Goal: Information Seeking & Learning: Learn about a topic

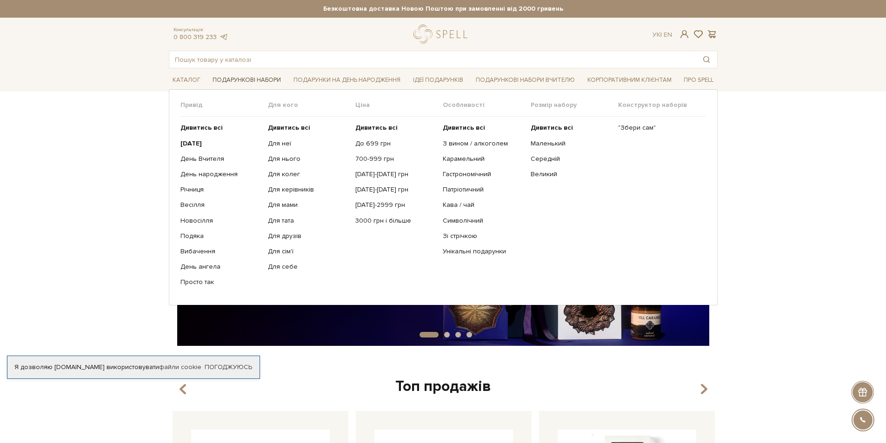
click at [262, 77] on link "Подарункові набори" at bounding box center [247, 80] width 76 height 14
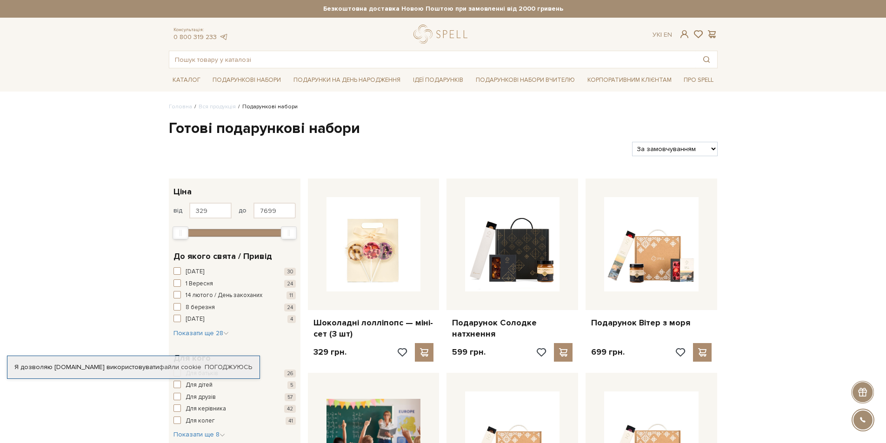
scroll to position [93, 0]
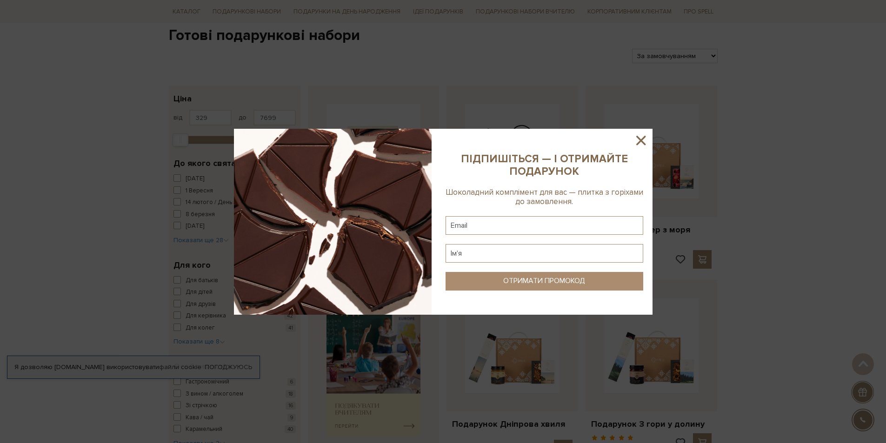
click at [650, 140] on sys-column-static at bounding box center [544, 222] width 216 height 186
click at [646, 139] on icon at bounding box center [641, 141] width 16 height 16
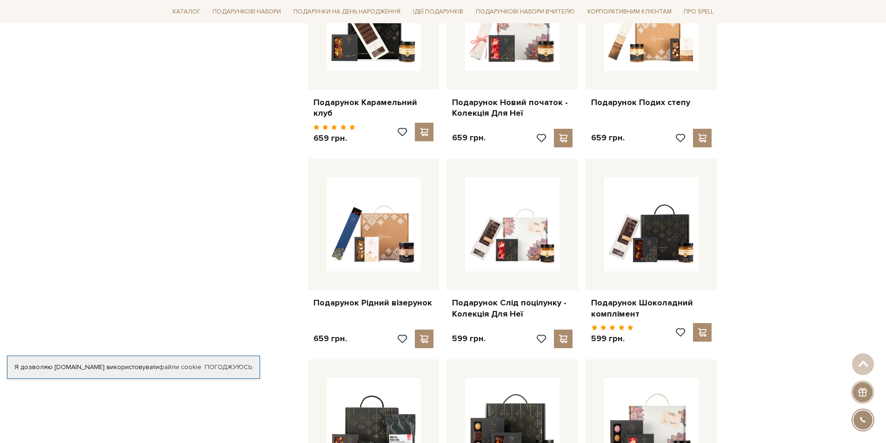
scroll to position [651, 0]
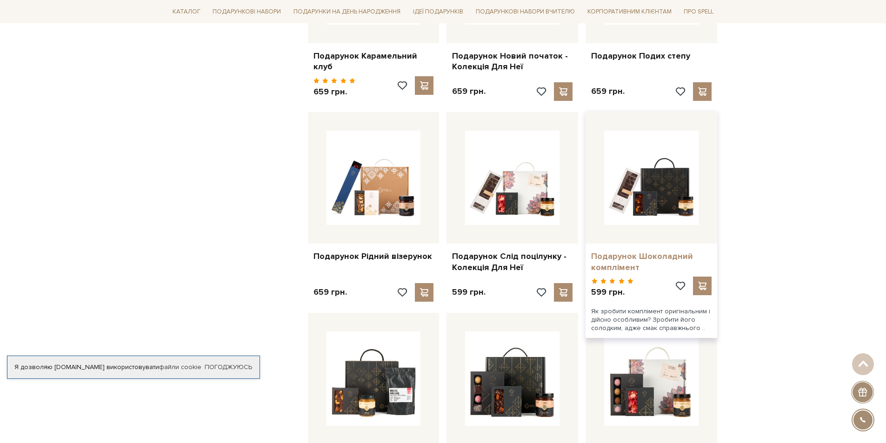
click at [635, 251] on link "Подарунок Шоколадний комплімент" at bounding box center [651, 262] width 120 height 22
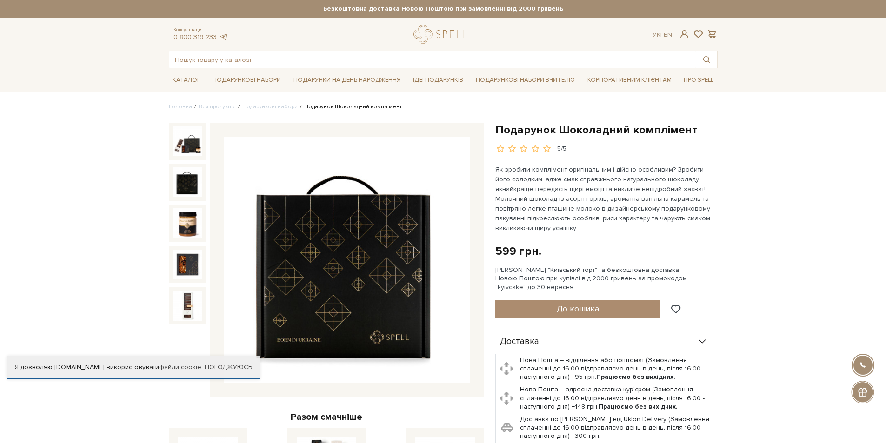
click at [178, 183] on img at bounding box center [188, 182] width 30 height 30
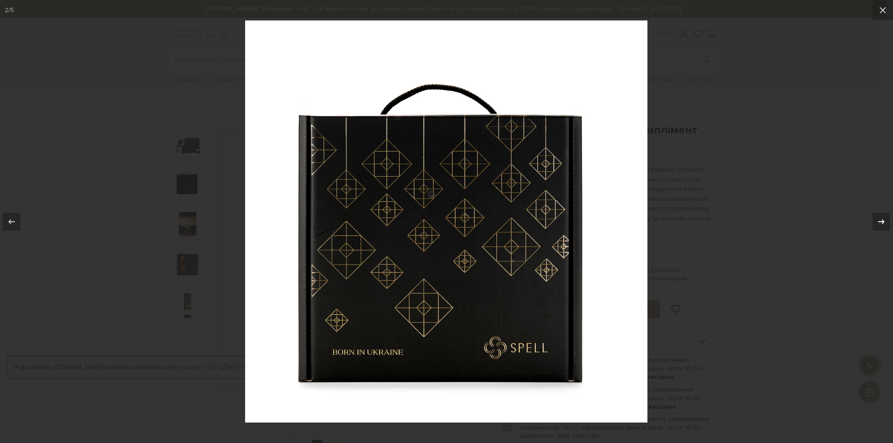
click at [885, 222] on icon at bounding box center [881, 221] width 11 height 11
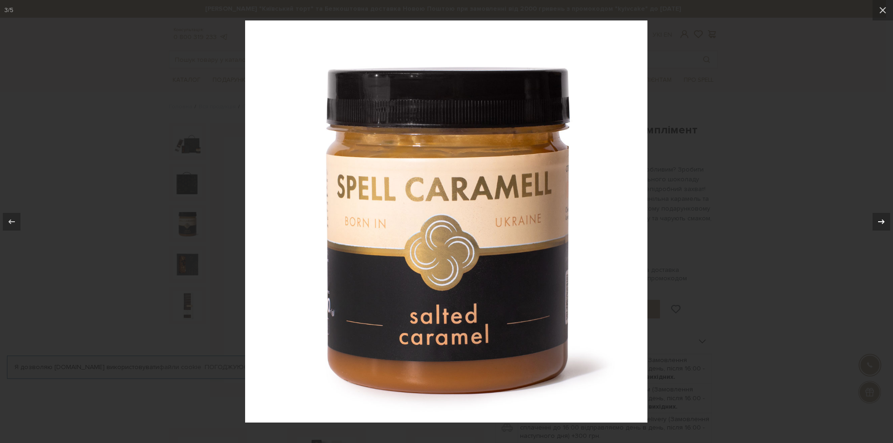
click at [885, 222] on icon at bounding box center [881, 221] width 11 height 11
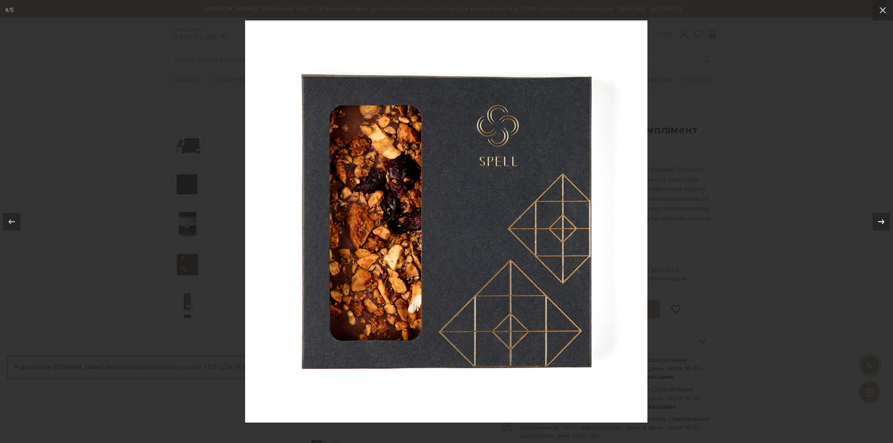
click at [885, 222] on icon at bounding box center [881, 221] width 11 height 11
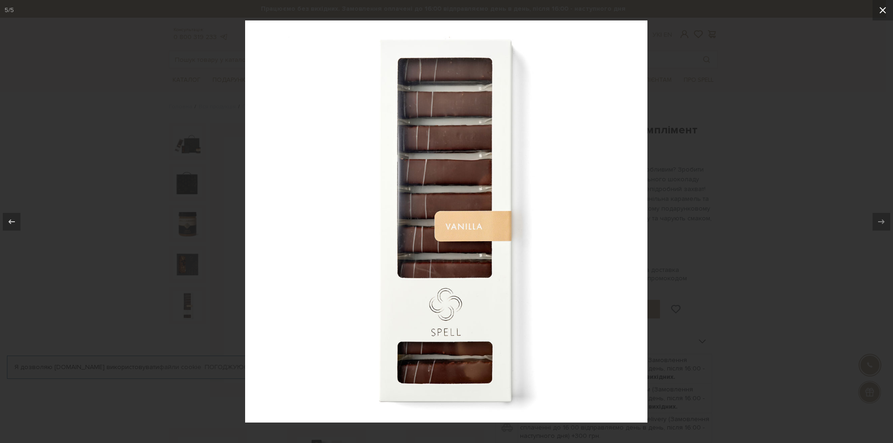
click at [875, 8] on button at bounding box center [882, 10] width 20 height 20
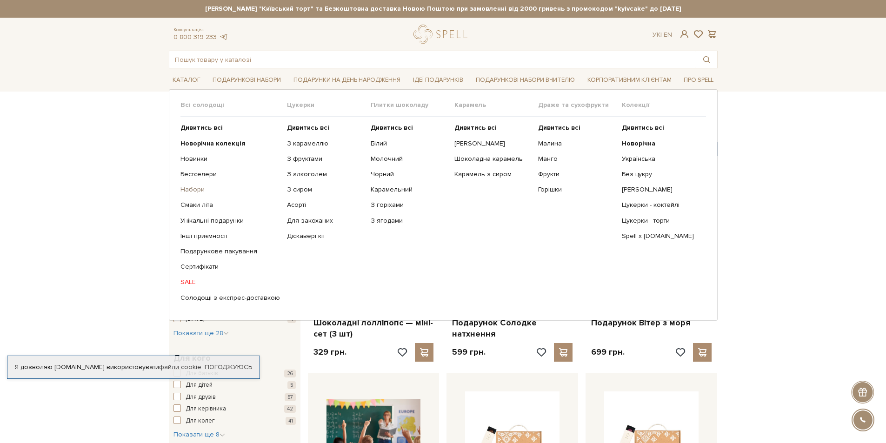
click at [201, 189] on link "Набори" at bounding box center [230, 190] width 100 height 8
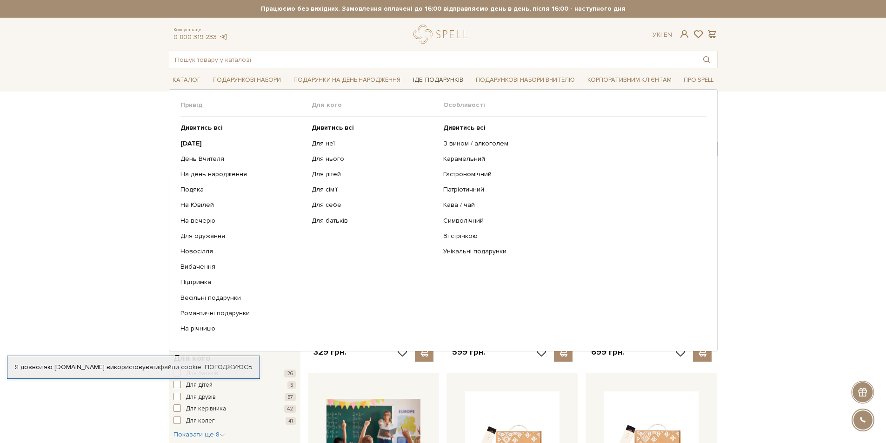
click at [444, 82] on link "Ідеї подарунків" at bounding box center [438, 80] width 58 height 14
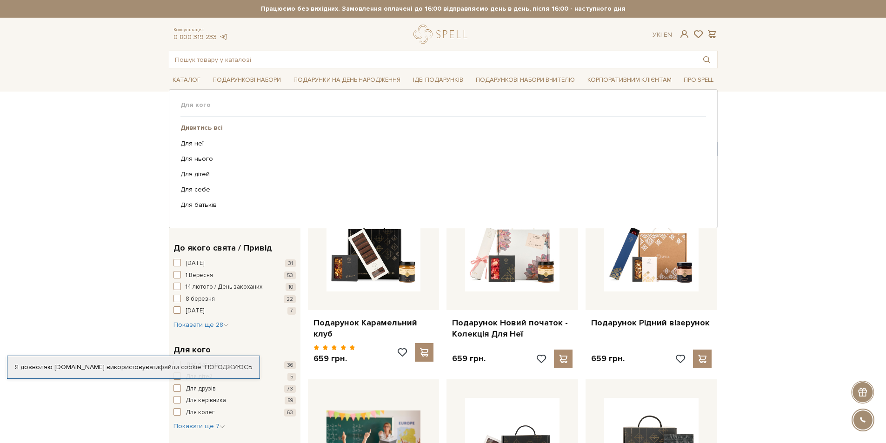
click at [206, 130] on b "Дивитись всі" at bounding box center [201, 128] width 42 height 8
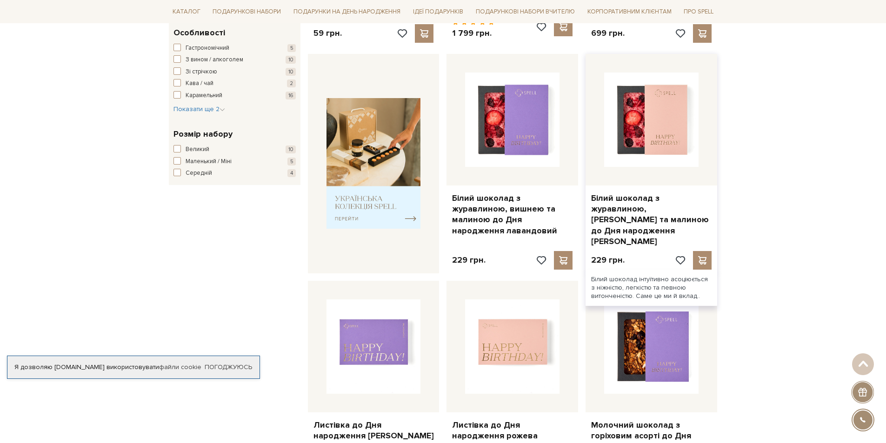
scroll to position [186, 0]
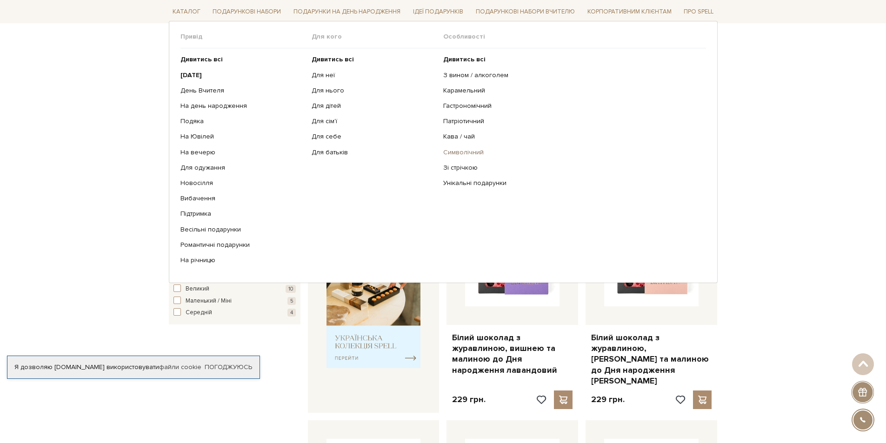
click at [461, 153] on link "Символічний" at bounding box center [571, 152] width 256 height 8
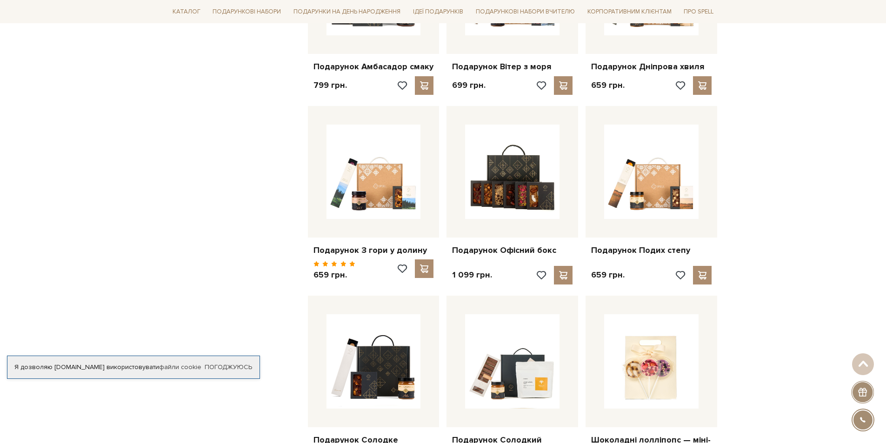
scroll to position [698, 0]
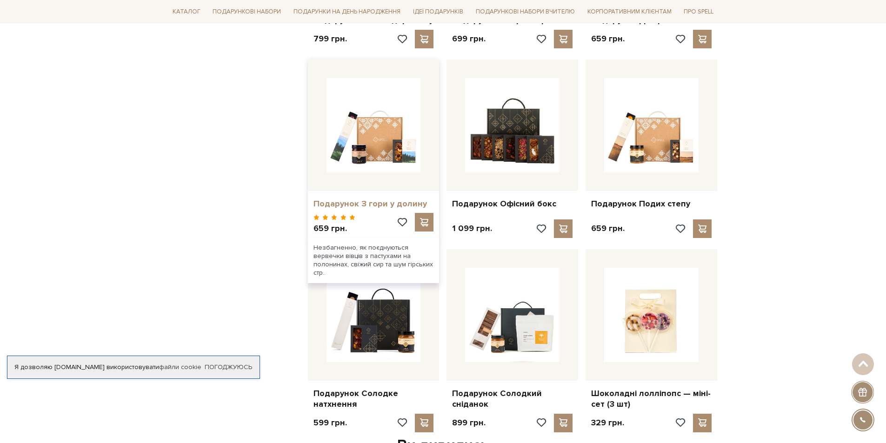
click at [400, 202] on link "Подарунок З гори у долину" at bounding box center [373, 204] width 120 height 11
